Goal: Navigation & Orientation: Find specific page/section

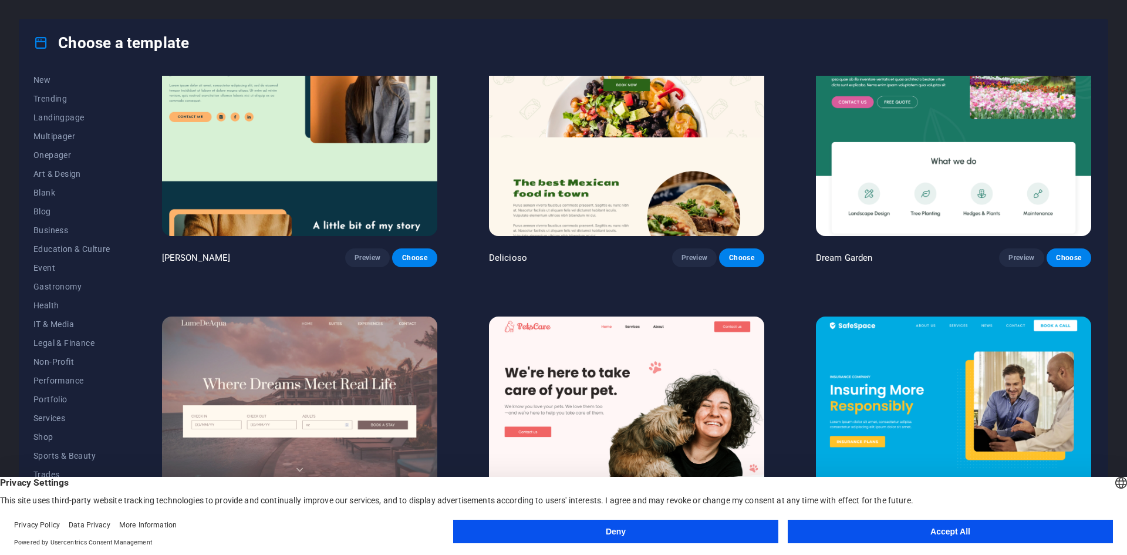
scroll to position [3110, 0]
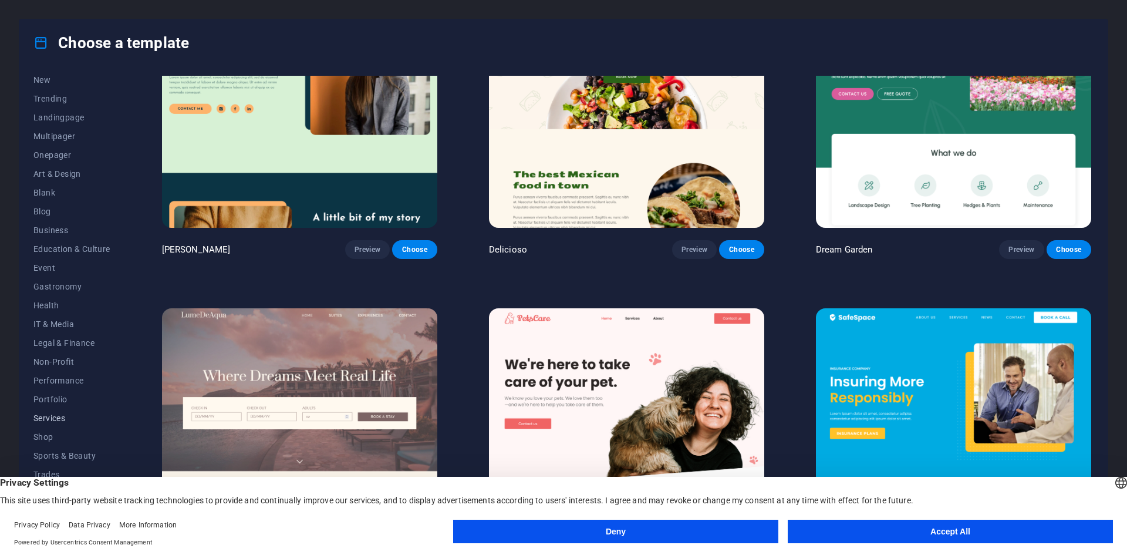
click at [58, 415] on span "Services" at bounding box center [71, 417] width 77 height 9
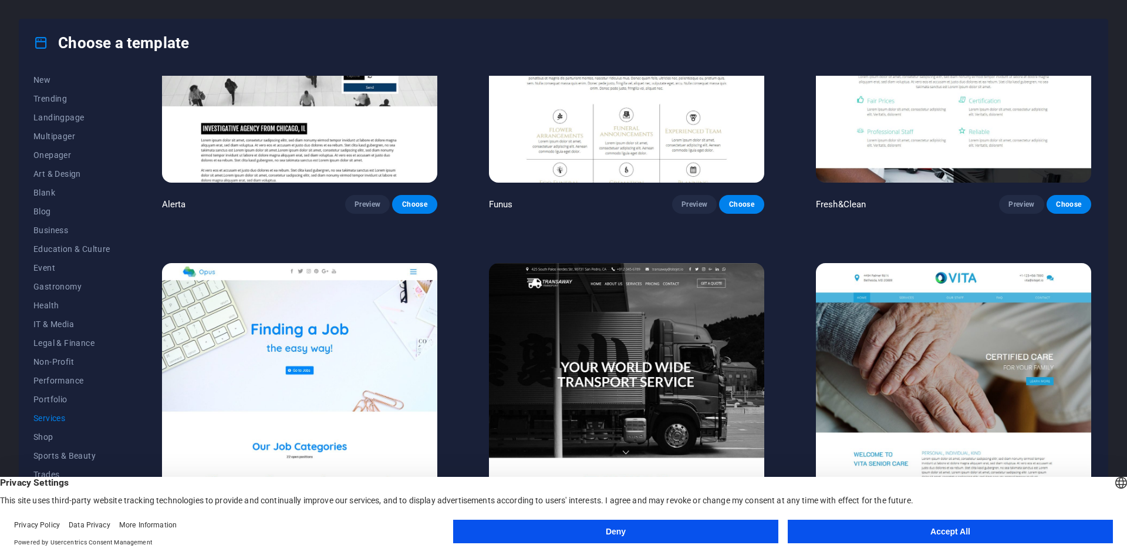
scroll to position [1817, 0]
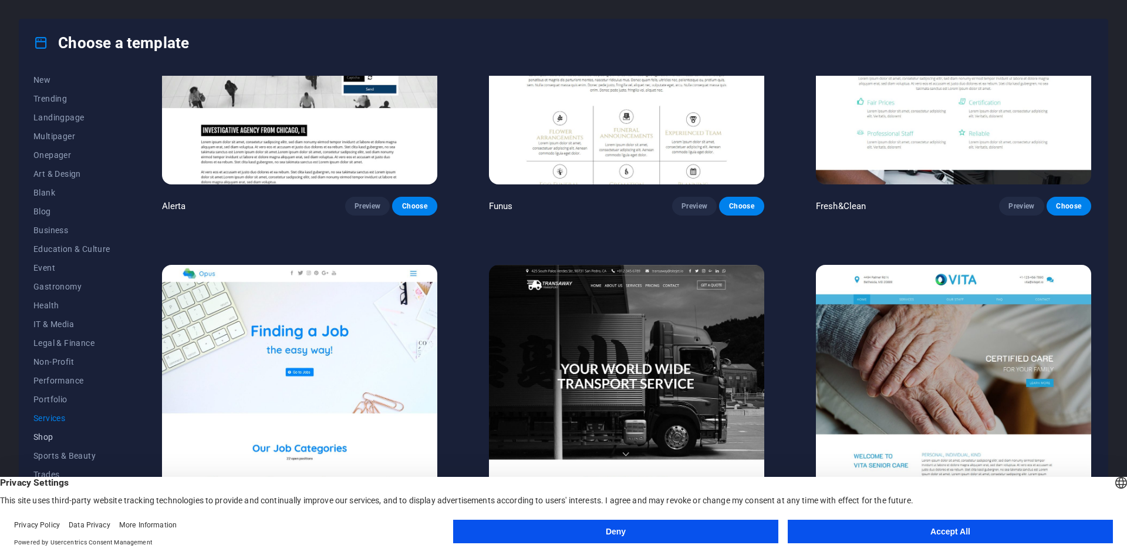
click at [49, 441] on button "Shop" at bounding box center [71, 436] width 77 height 19
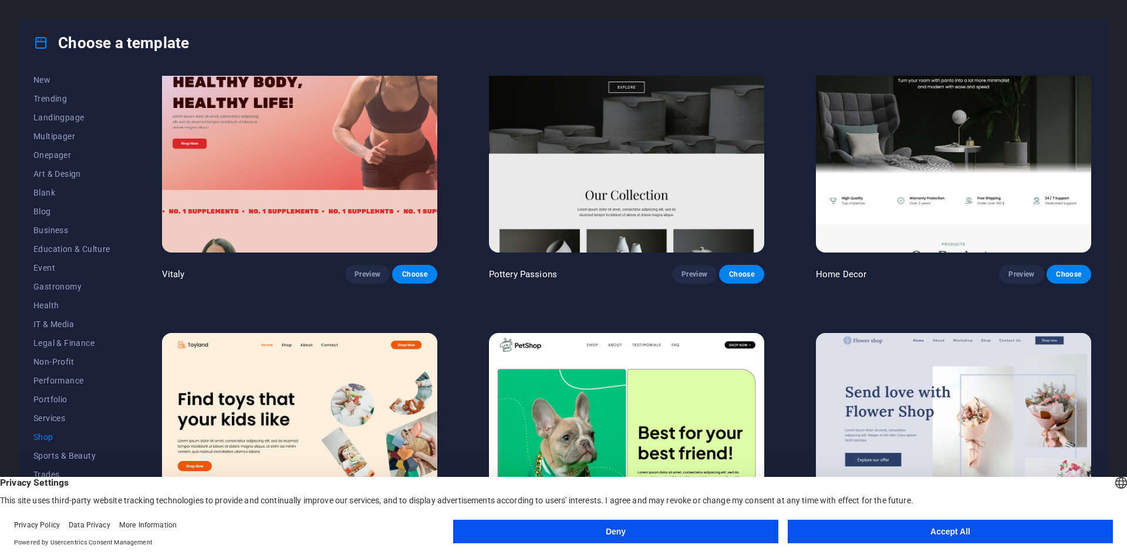
scroll to position [0, 0]
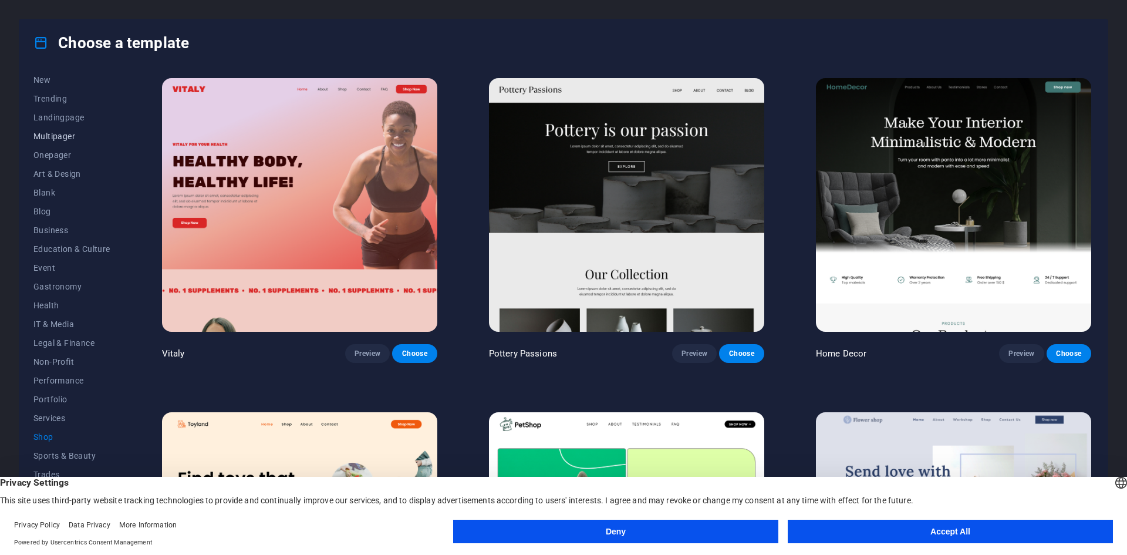
click at [50, 138] on span "Multipager" at bounding box center [71, 135] width 77 height 9
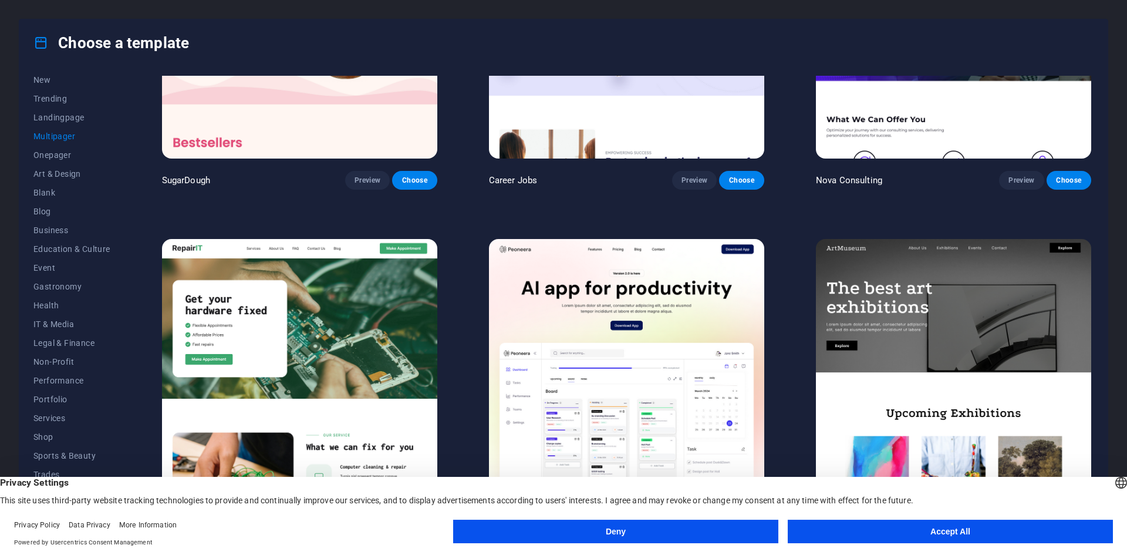
scroll to position [176, 0]
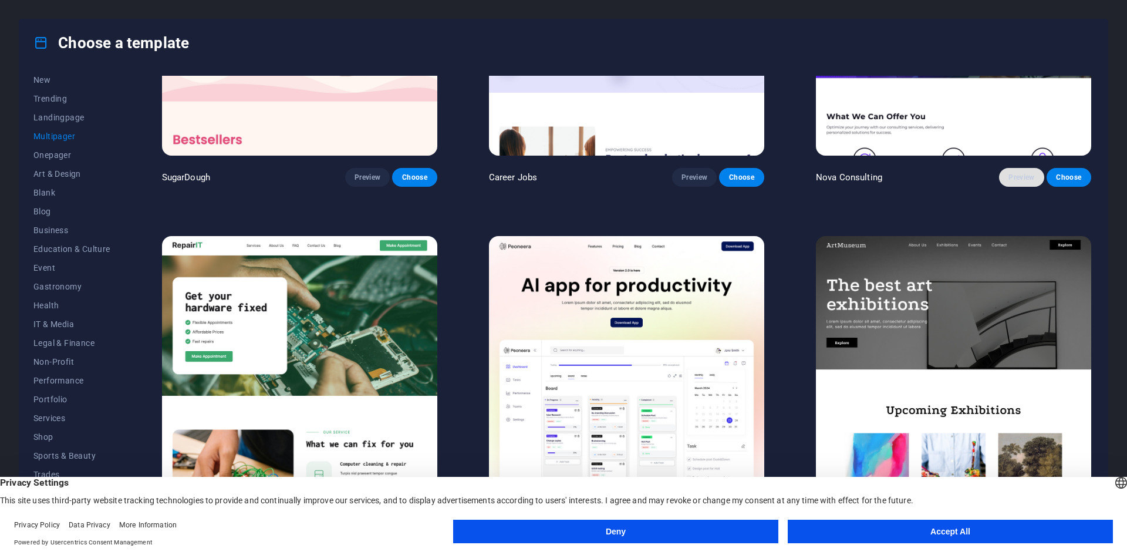
click at [1015, 174] on span "Preview" at bounding box center [1021, 177] width 26 height 9
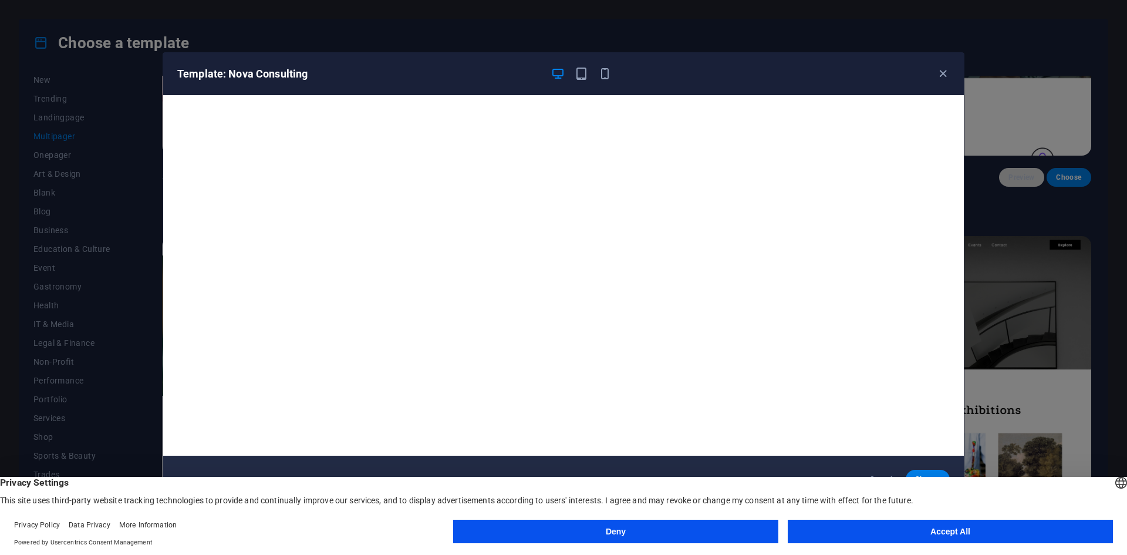
click at [1015, 174] on div "Template: Nova Consulting Cancel Choose" at bounding box center [563, 277] width 1127 height 555
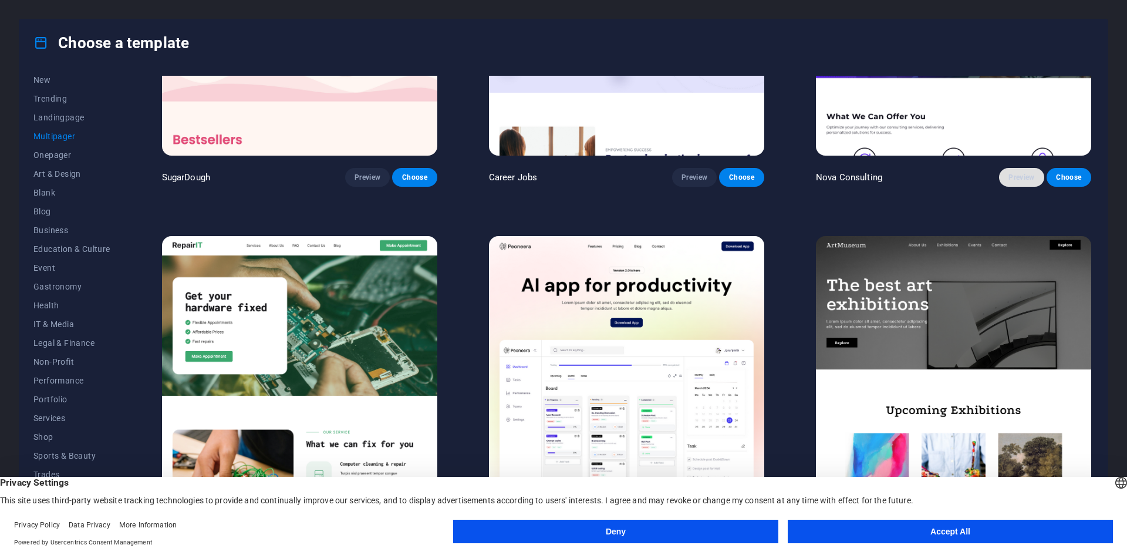
click at [1015, 174] on span "Preview" at bounding box center [1021, 177] width 26 height 9
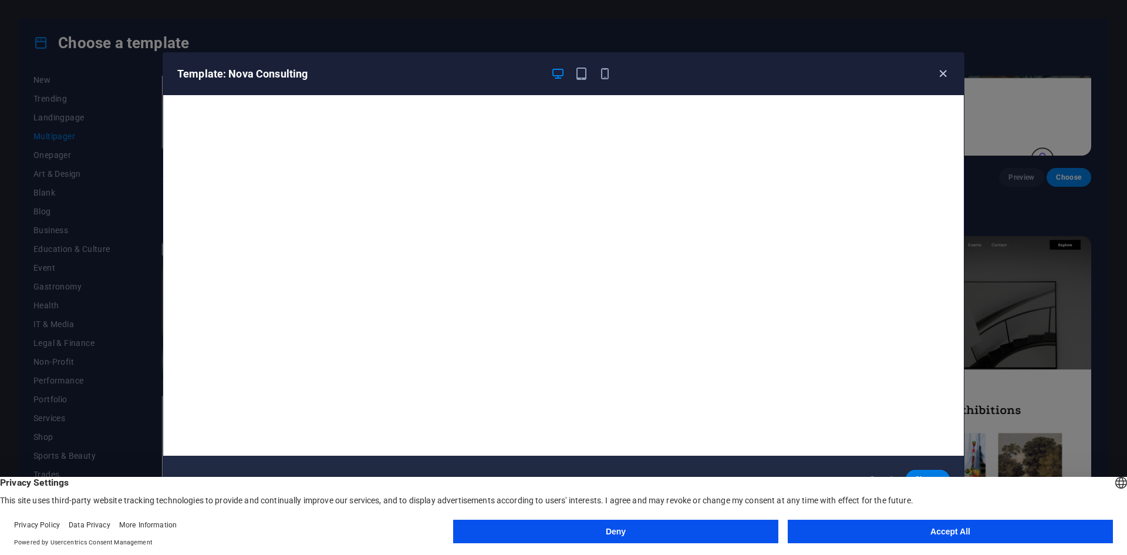
click at [947, 75] on icon "button" at bounding box center [942, 73] width 13 height 13
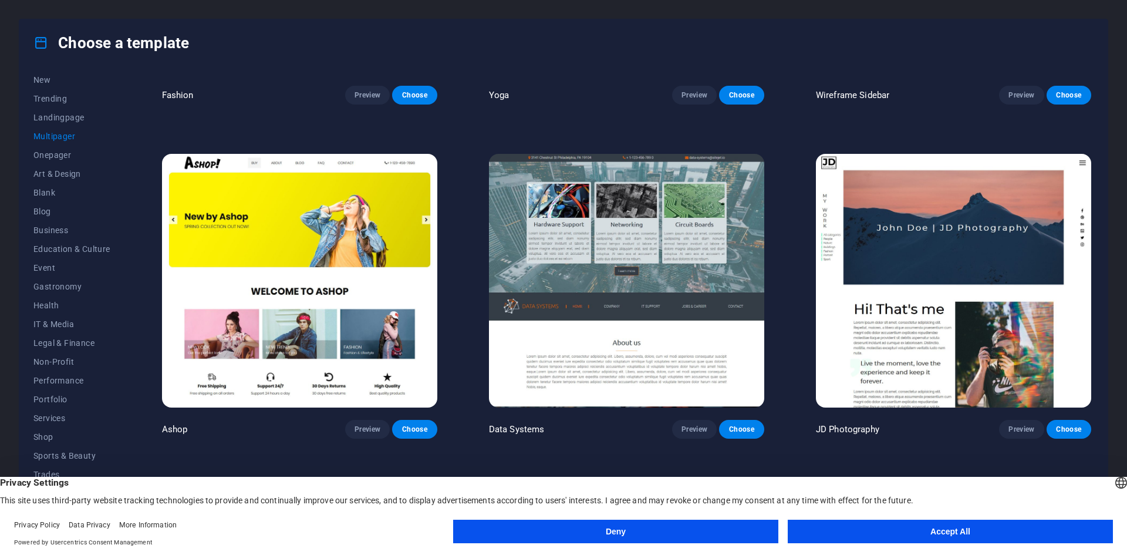
scroll to position [3932, 0]
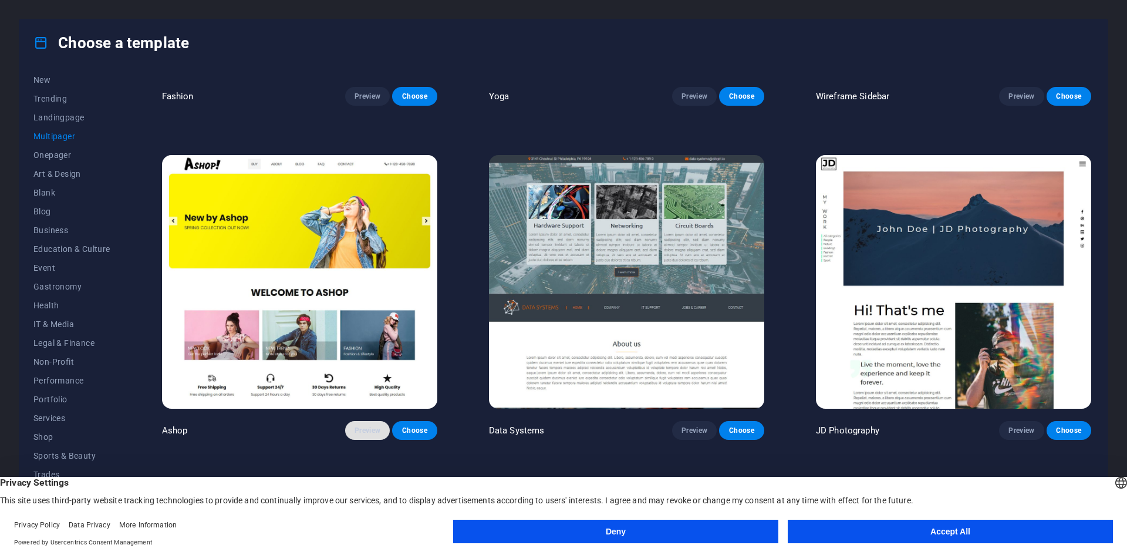
click at [367, 425] on span "Preview" at bounding box center [367, 429] width 26 height 9
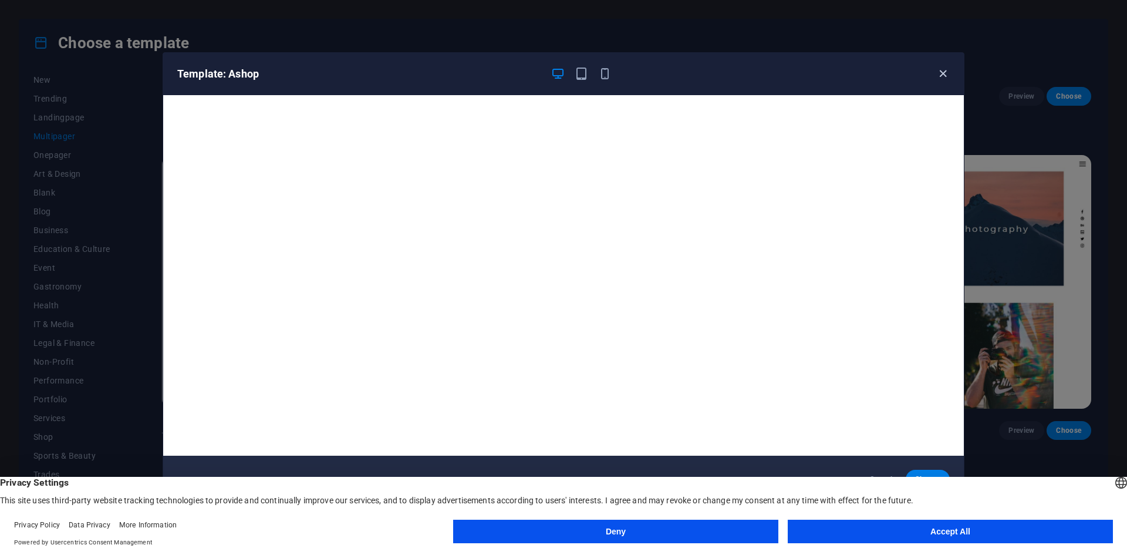
click at [947, 70] on icon "button" at bounding box center [942, 73] width 13 height 13
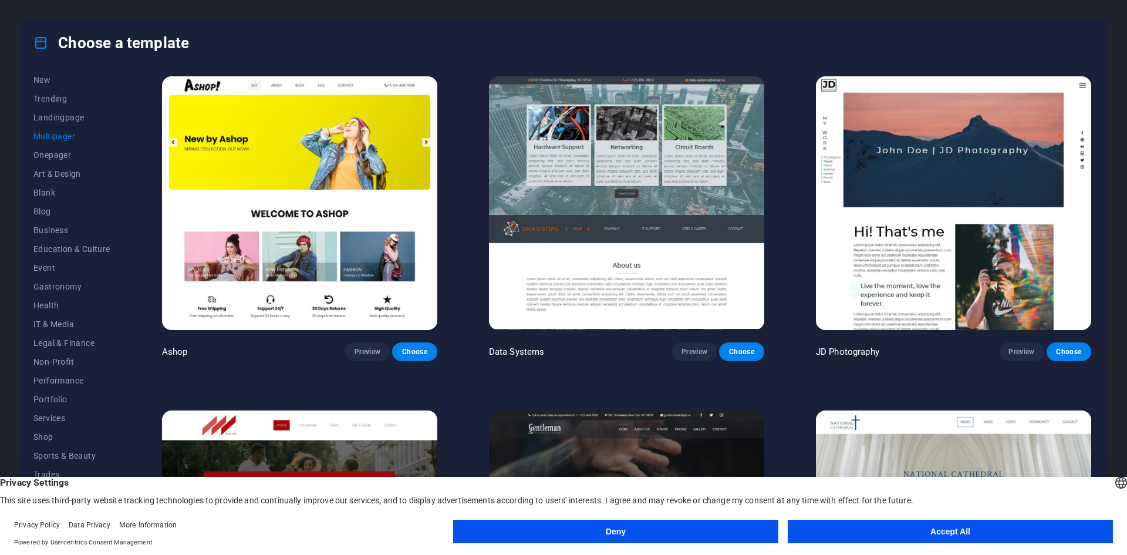
scroll to position [4049, 0]
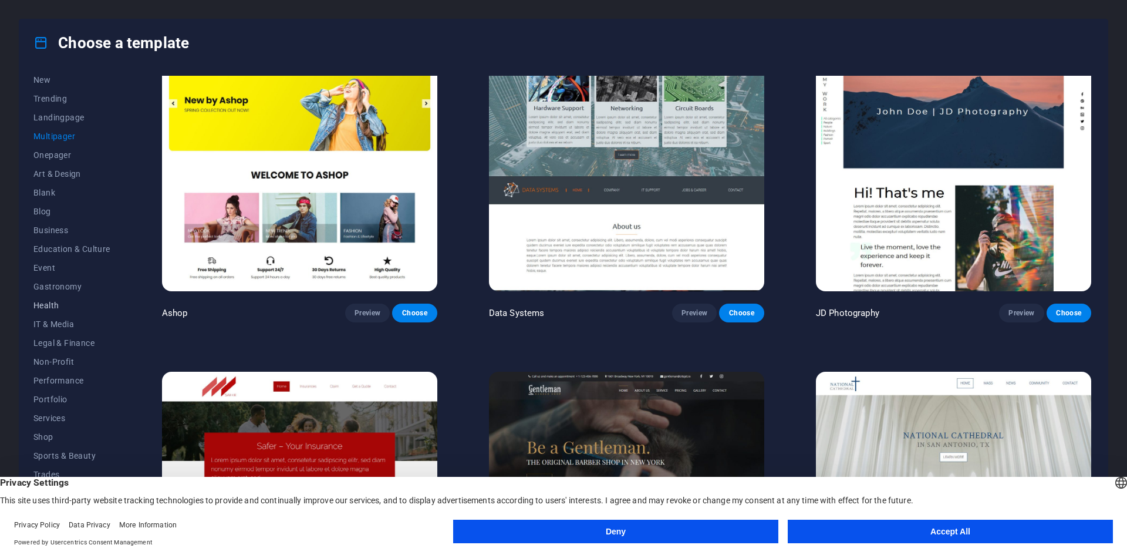
click at [39, 306] on span "Health" at bounding box center [71, 304] width 77 height 9
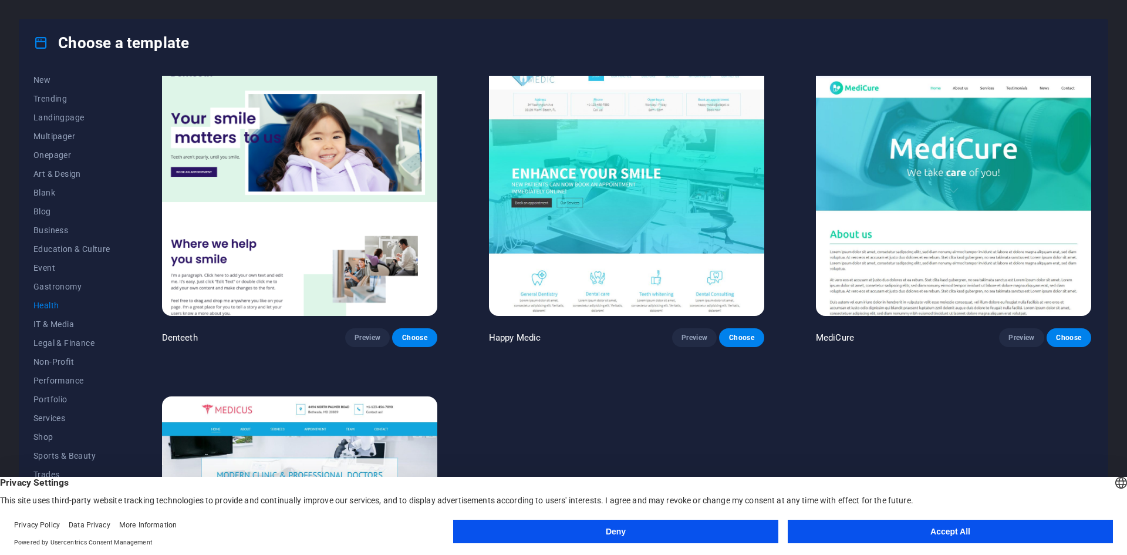
scroll to position [506, 0]
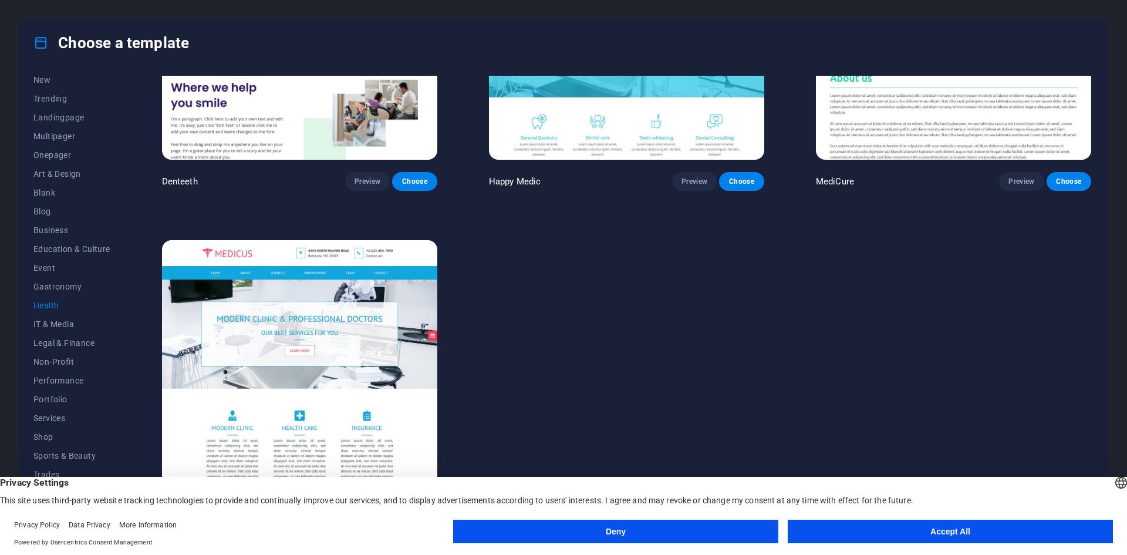
click at [17, 263] on div "Choose a template All Templates My Templates New Trending Landingpage Multipage…" at bounding box center [563, 277] width 1127 height 555
click at [39, 265] on span "Event" at bounding box center [71, 267] width 77 height 9
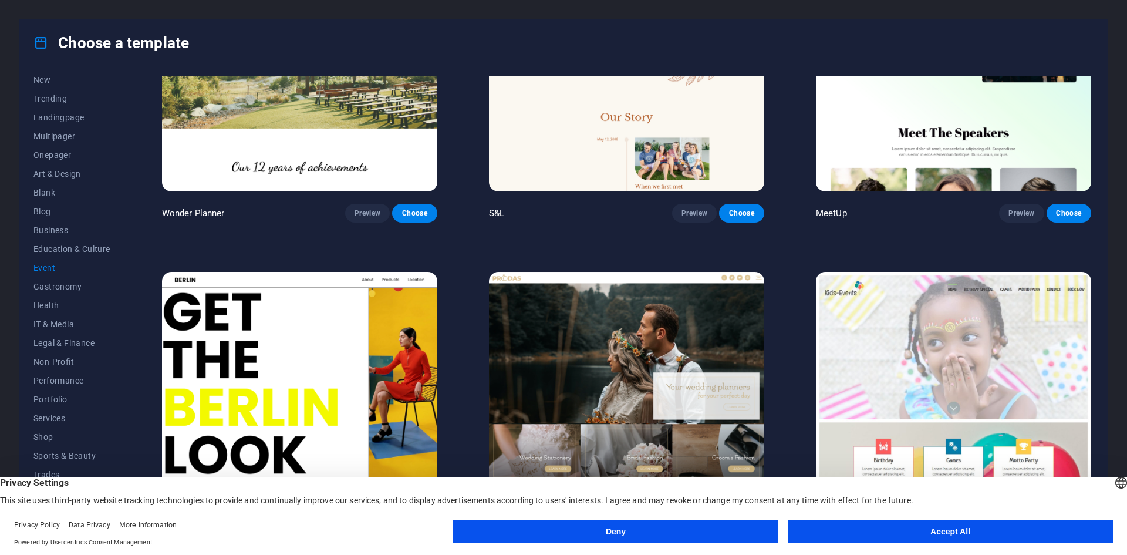
scroll to position [59, 0]
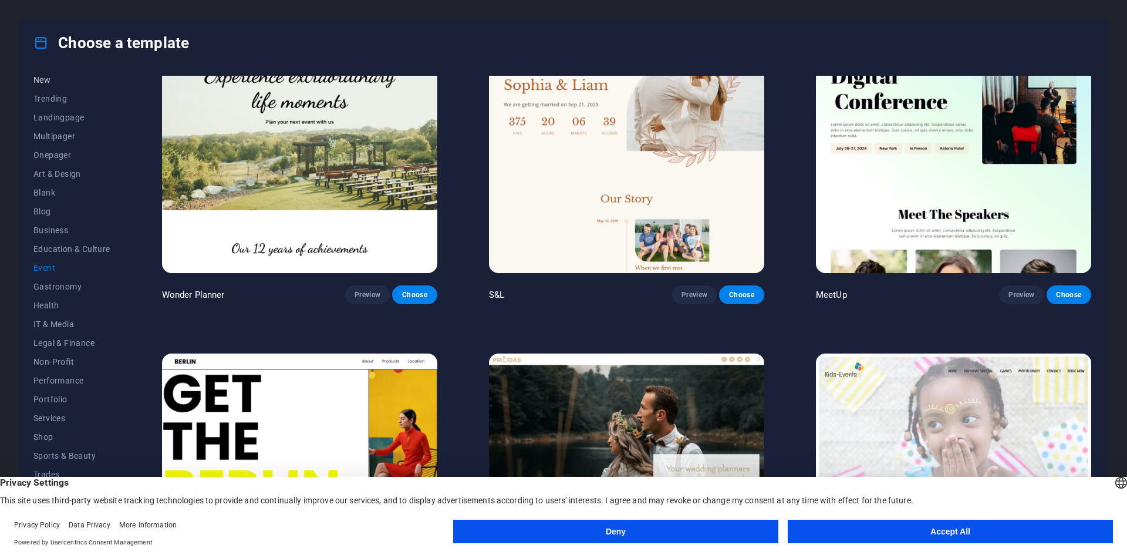
click at [41, 77] on span "New" at bounding box center [71, 79] width 77 height 9
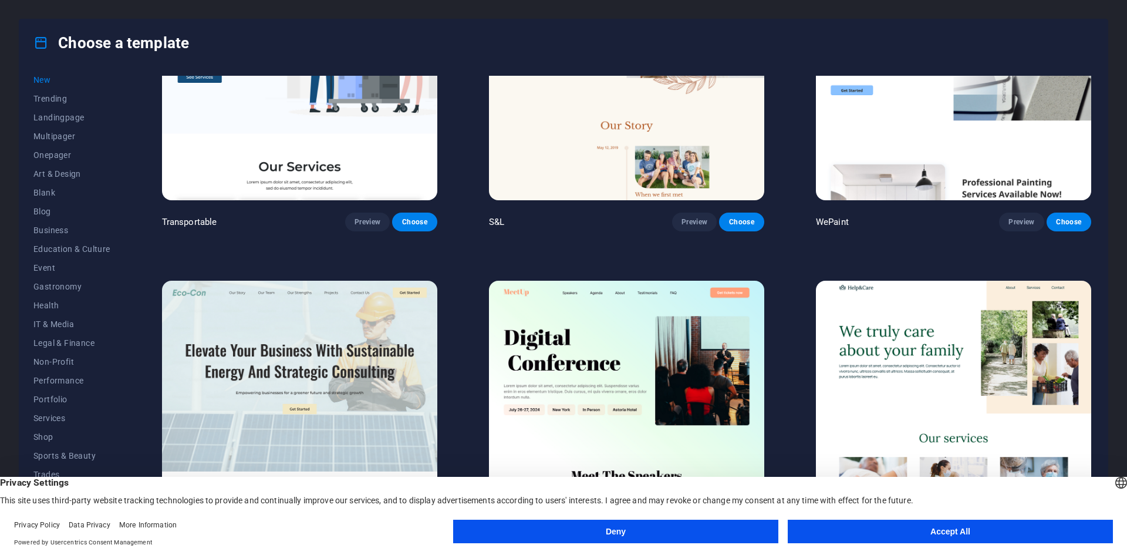
scroll to position [1504, 0]
